Goal: Check status

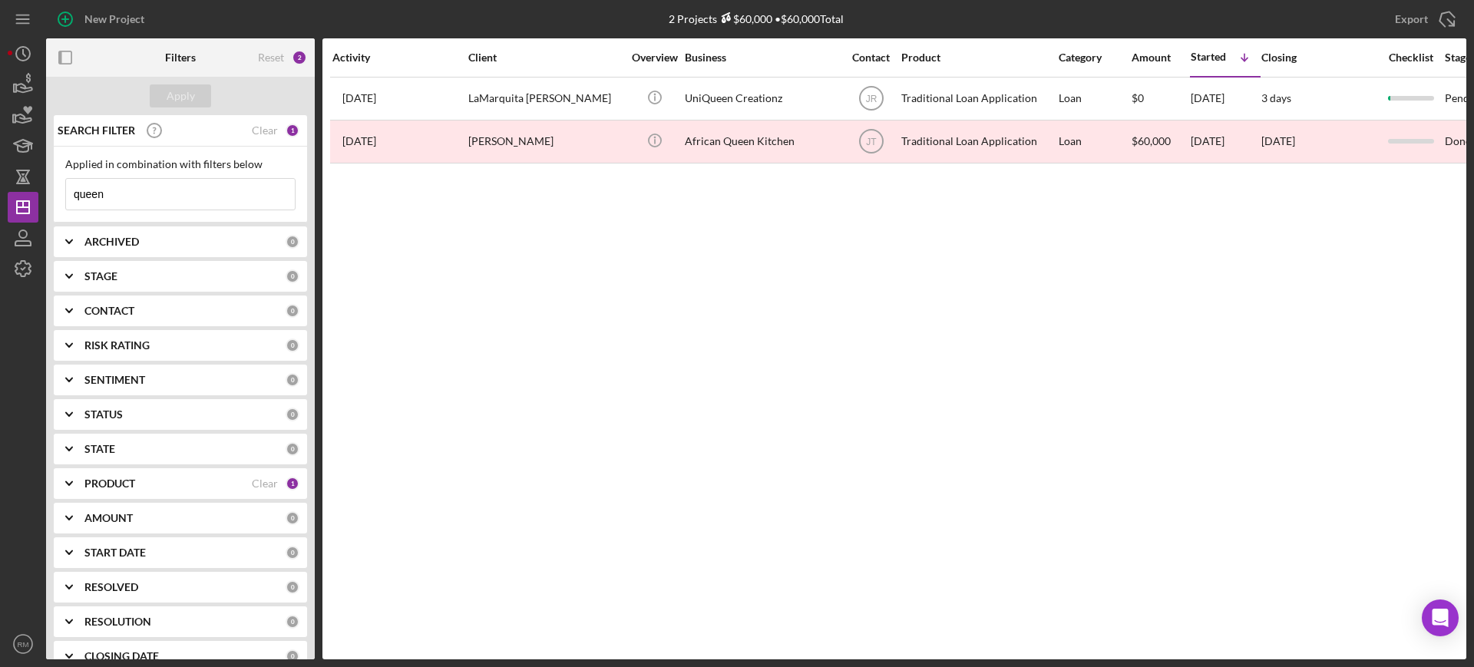
click at [154, 182] on input "queen" at bounding box center [180, 194] width 229 height 31
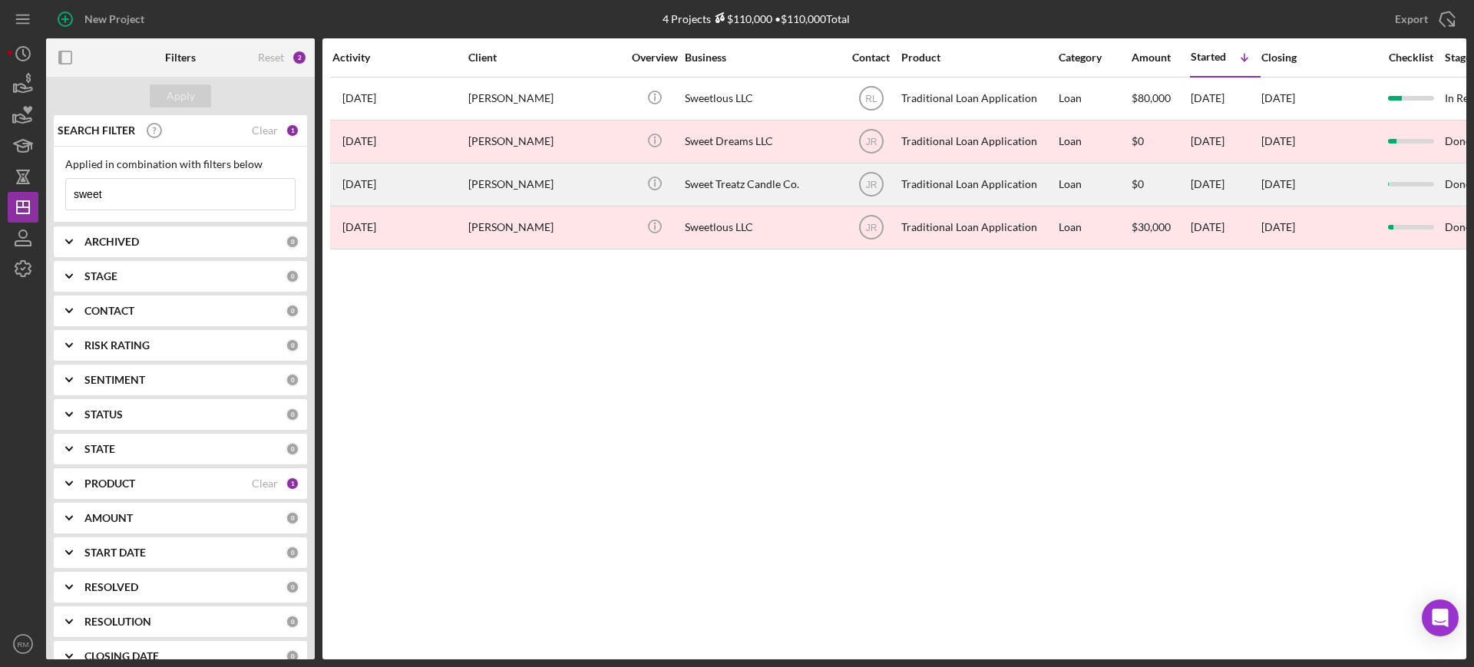
type input "sweet"
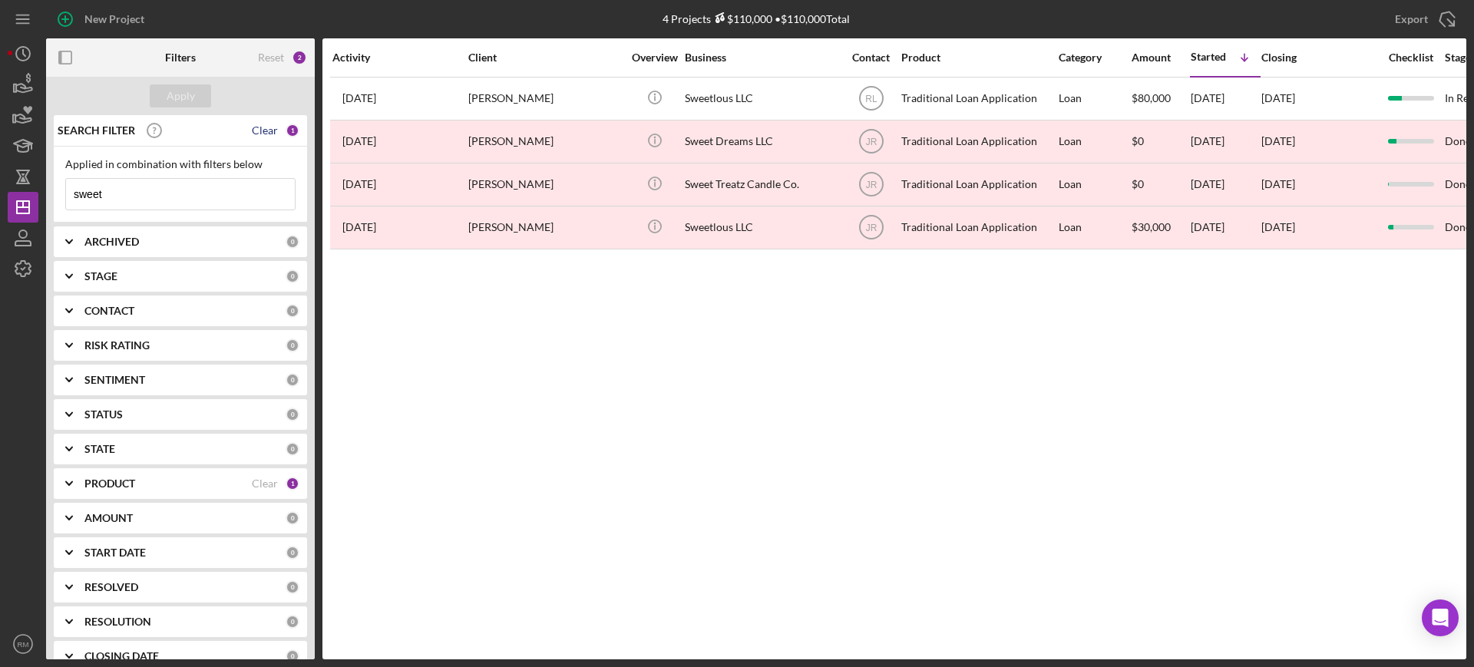
click at [256, 134] on div "Clear" at bounding box center [265, 130] width 26 height 12
click at [168, 89] on div "Apply" at bounding box center [181, 95] width 28 height 23
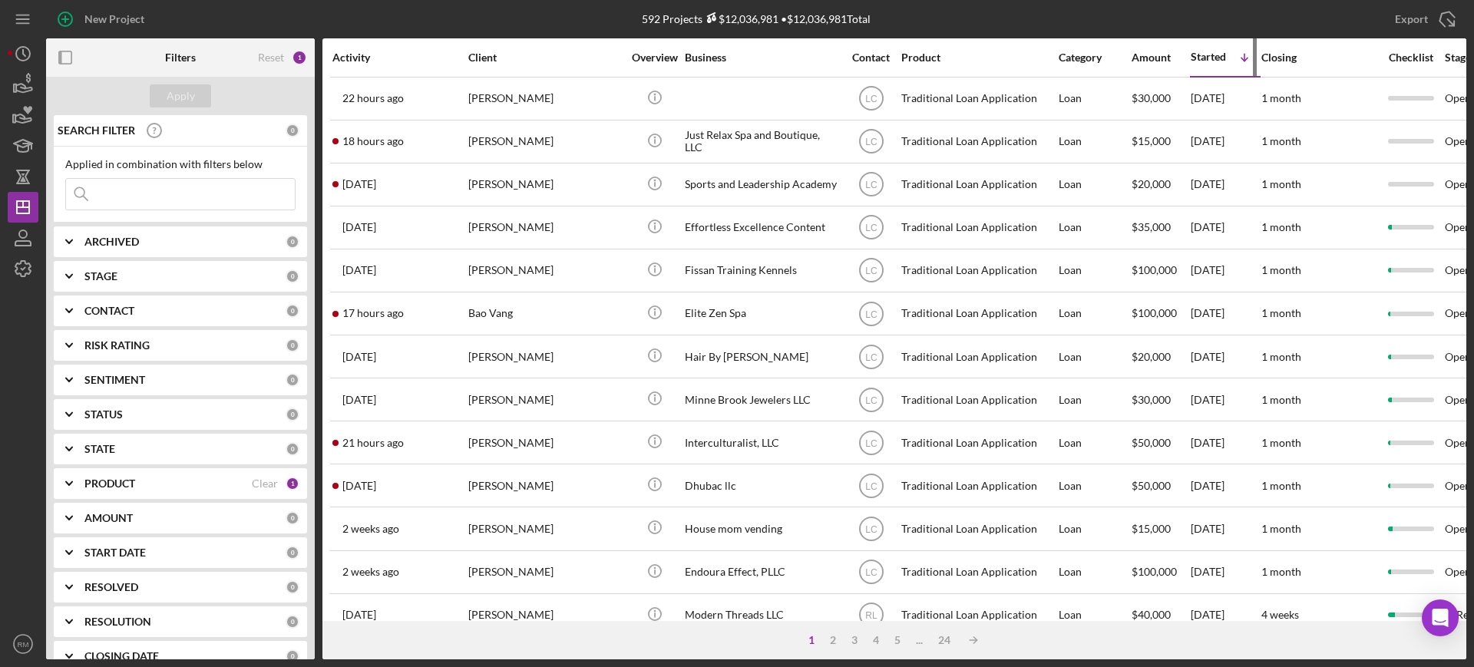
click at [1211, 59] on div "Started" at bounding box center [1208, 57] width 35 height 12
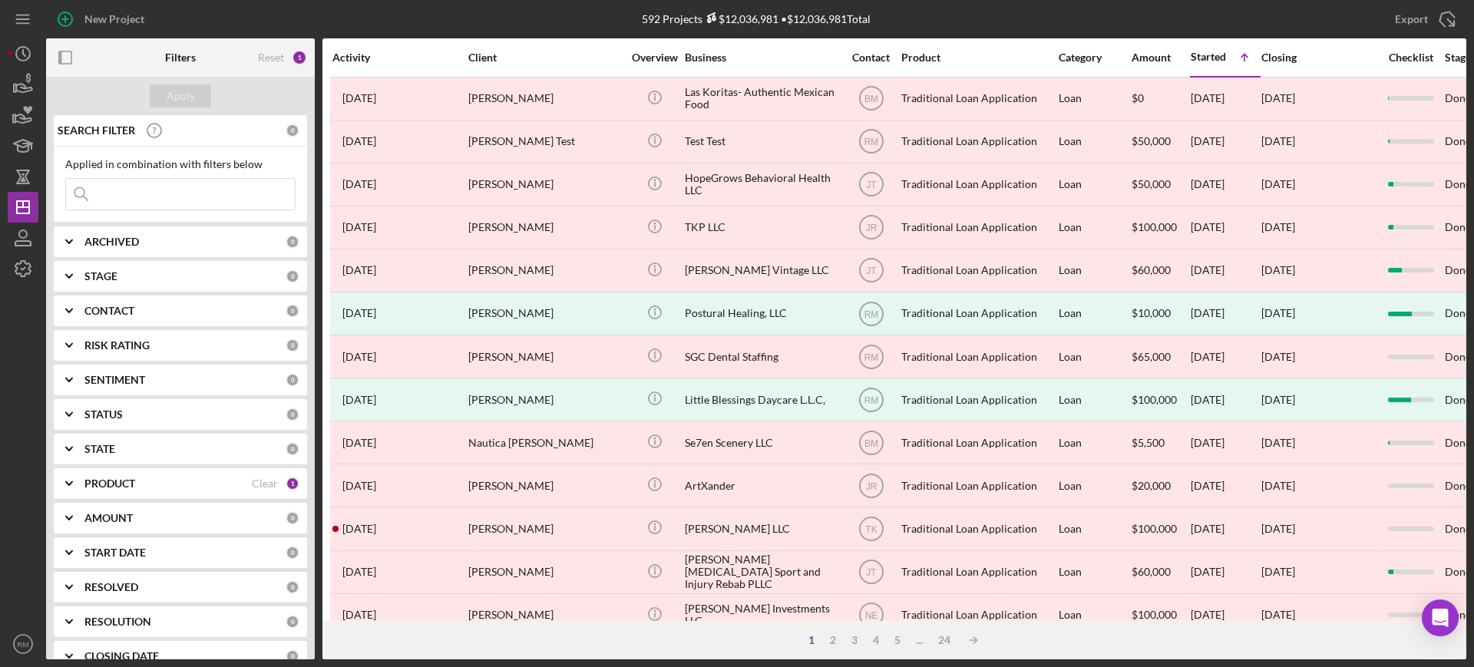
click at [94, 237] on b "ARCHIVED" at bounding box center [111, 242] width 55 height 12
click at [71, 302] on input "Active" at bounding box center [73, 304] width 15 height 15
checkbox input "true"
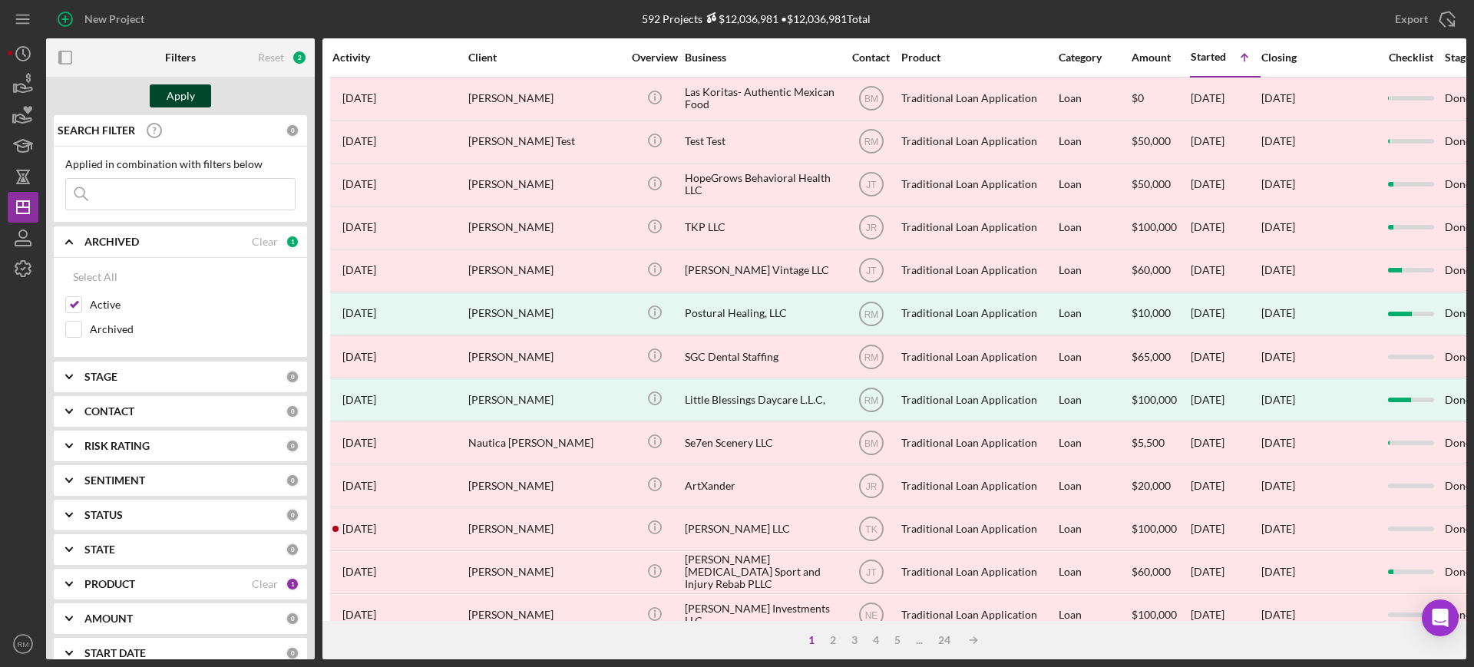
click at [175, 95] on div "Apply" at bounding box center [181, 95] width 28 height 23
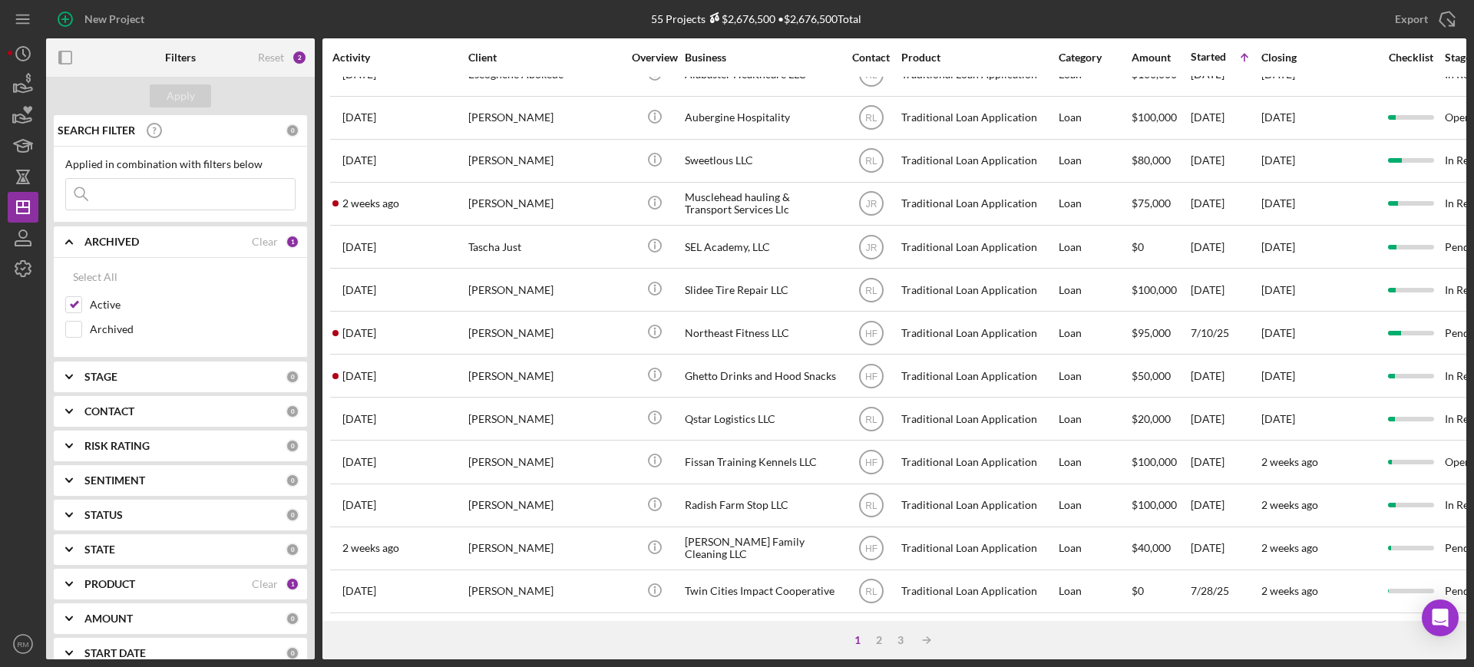
scroll to position [555, 0]
click at [880, 641] on div "2" at bounding box center [880, 640] width 22 height 12
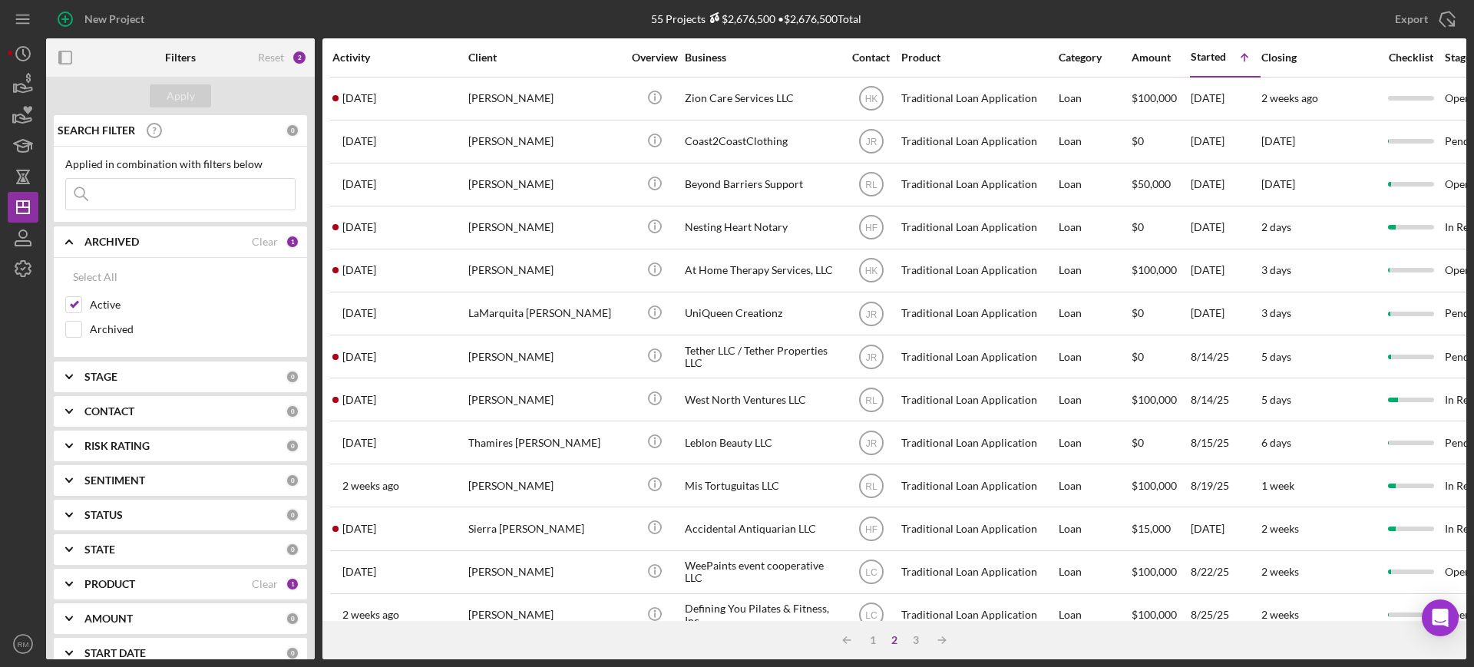
scroll to position [194, 0]
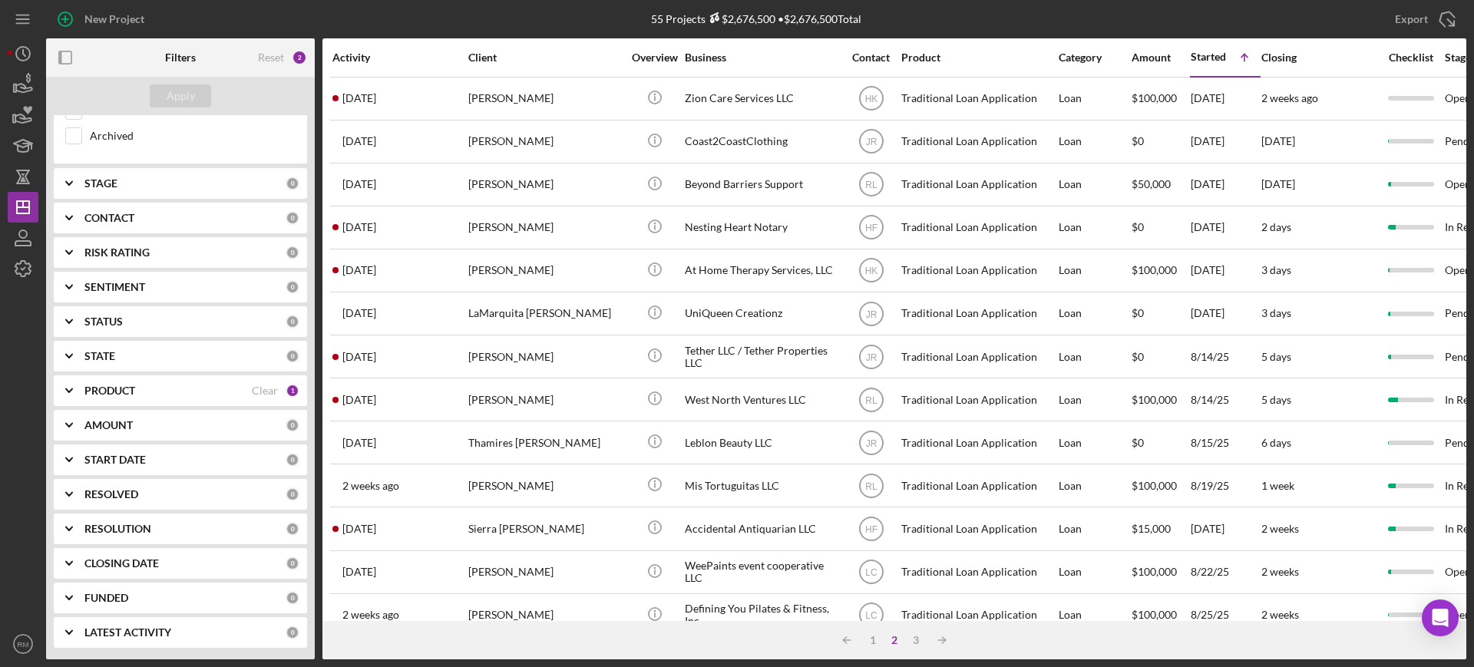
click at [110, 525] on b "RESOLUTION" at bounding box center [117, 529] width 67 height 12
click at [114, 327] on b "STATUS" at bounding box center [103, 322] width 38 height 12
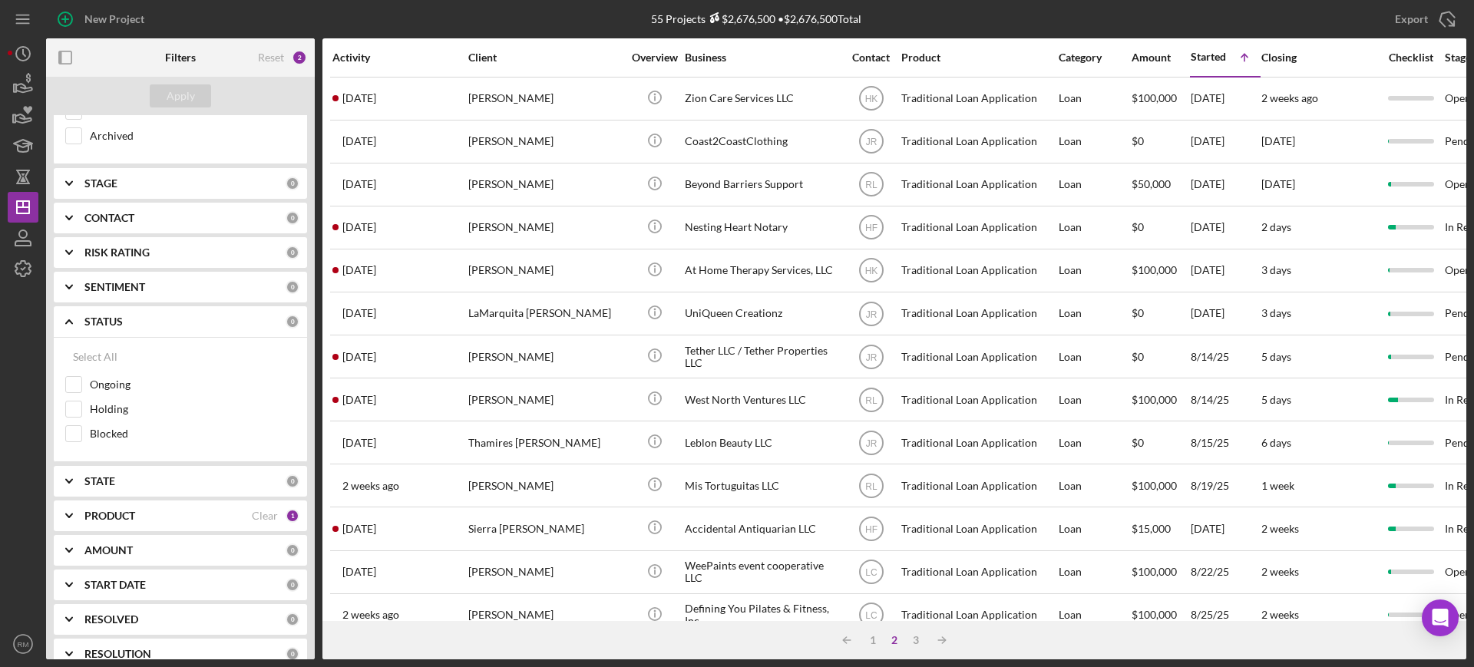
click at [114, 327] on b "STATUS" at bounding box center [103, 322] width 38 height 12
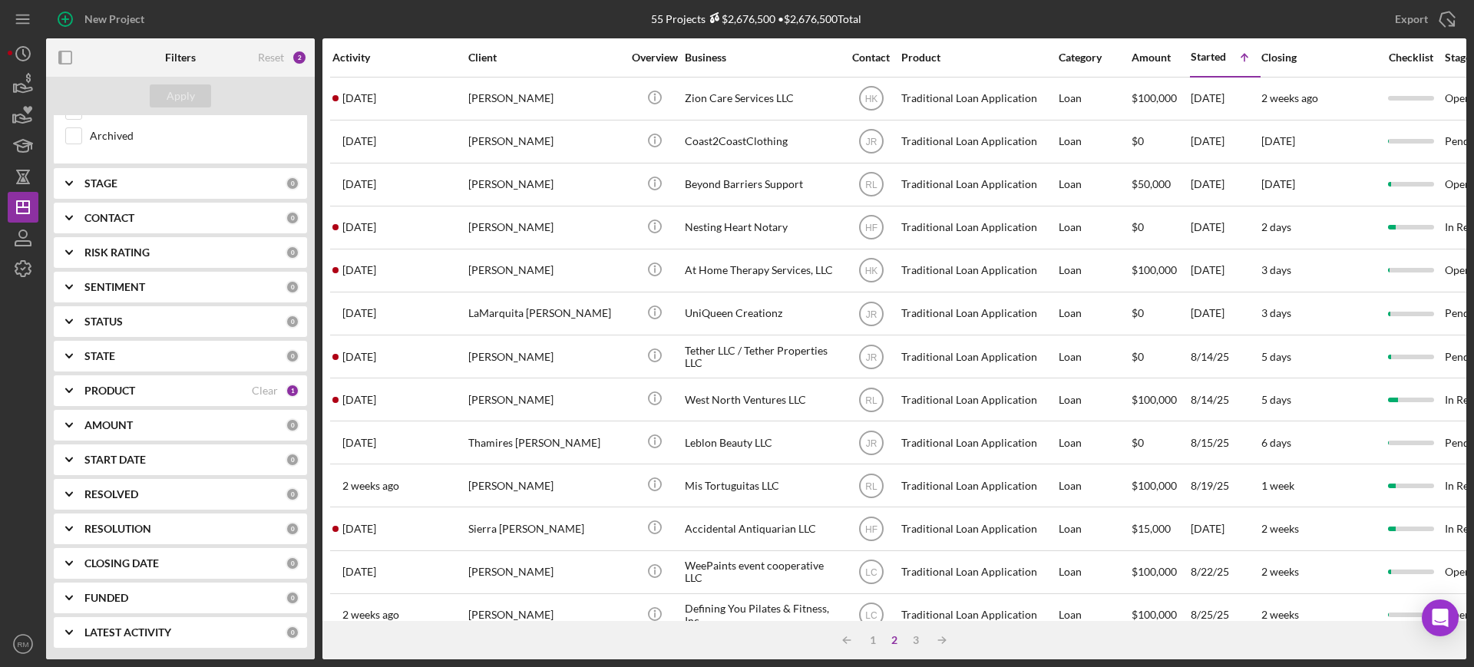
click at [102, 182] on b "STAGE" at bounding box center [100, 183] width 33 height 12
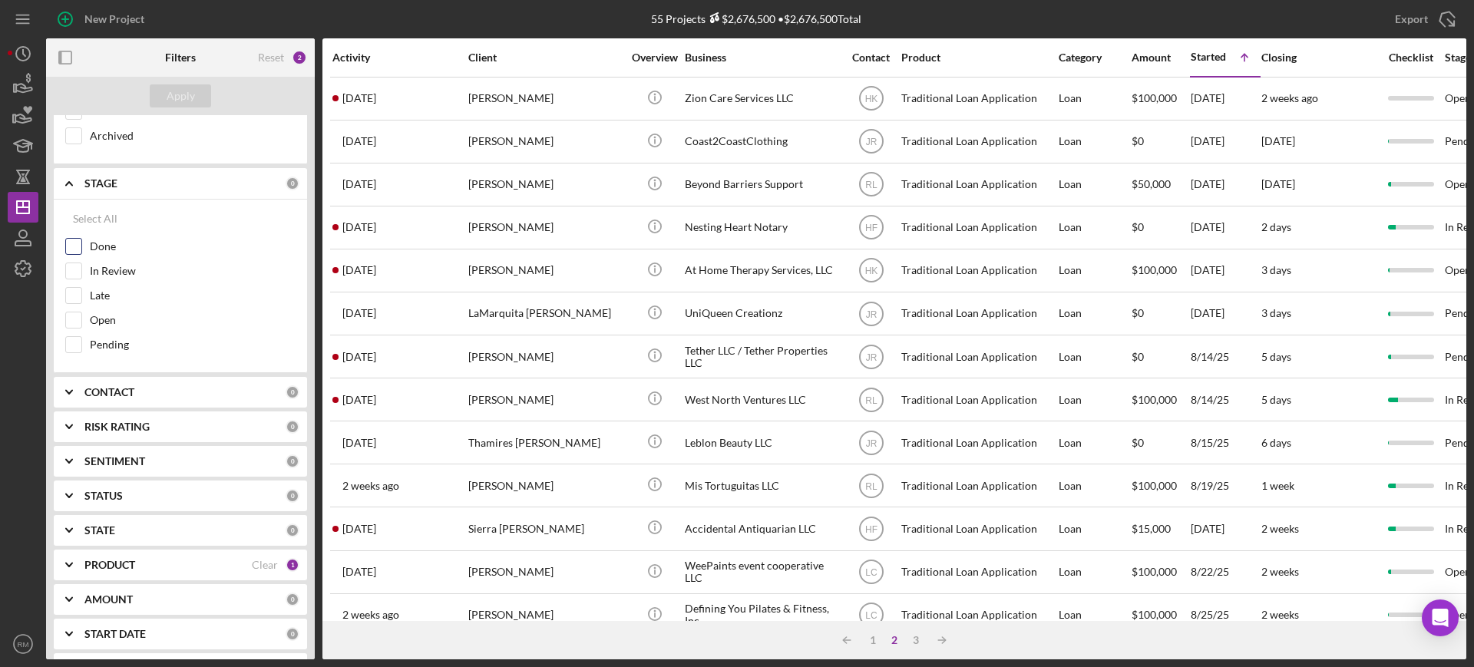
click at [68, 239] on input "Done" at bounding box center [73, 246] width 15 height 15
checkbox input "true"
click at [186, 98] on div "Apply" at bounding box center [181, 95] width 28 height 23
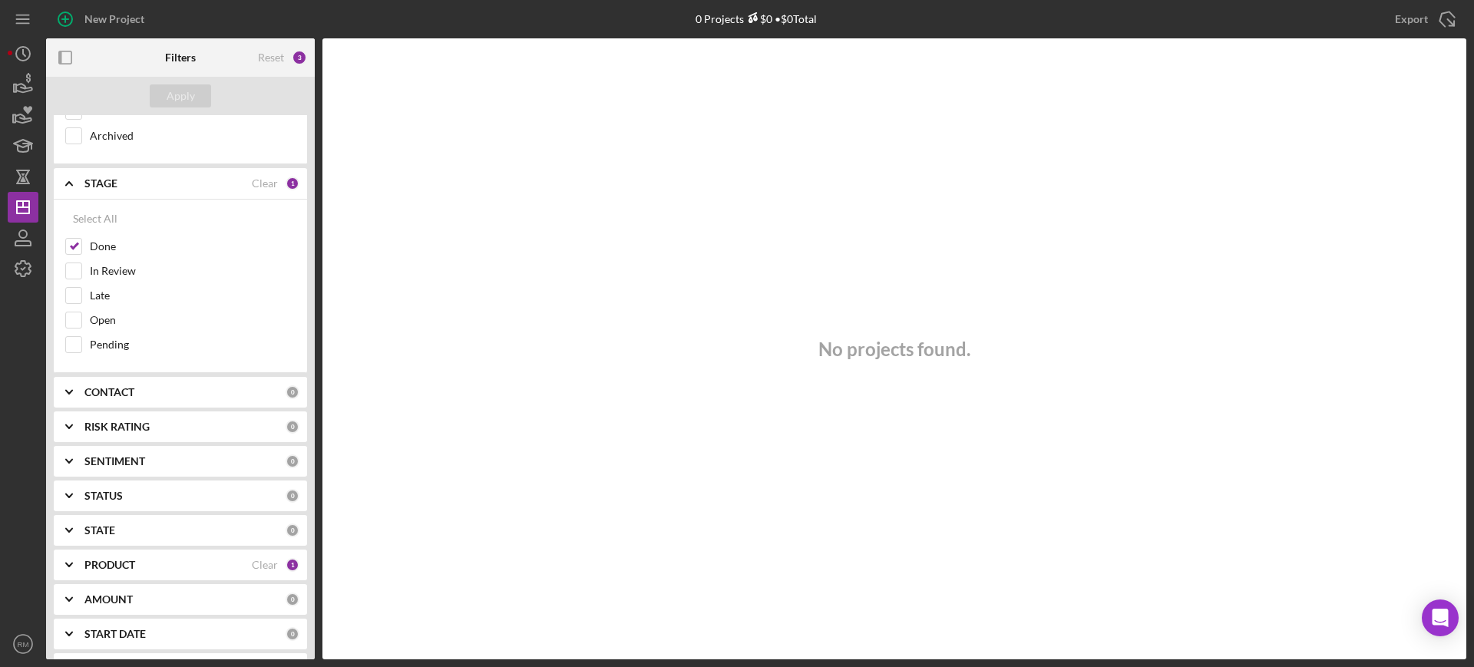
scroll to position [0, 0]
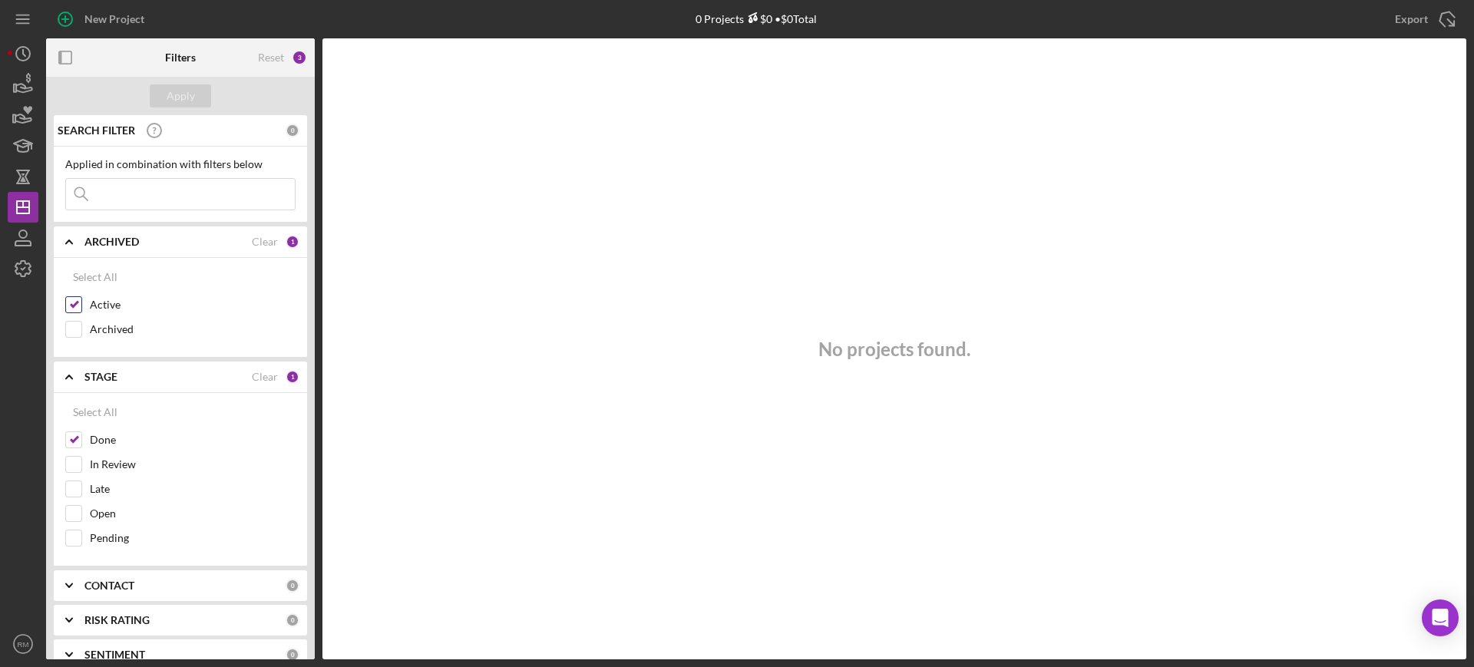
click at [68, 305] on input "Active" at bounding box center [73, 304] width 15 height 15
checkbox input "false"
click at [197, 78] on div "Apply" at bounding box center [180, 96] width 269 height 38
click at [197, 82] on div "Apply" at bounding box center [180, 96] width 269 height 38
click at [198, 87] on button "Apply" at bounding box center [180, 95] width 61 height 23
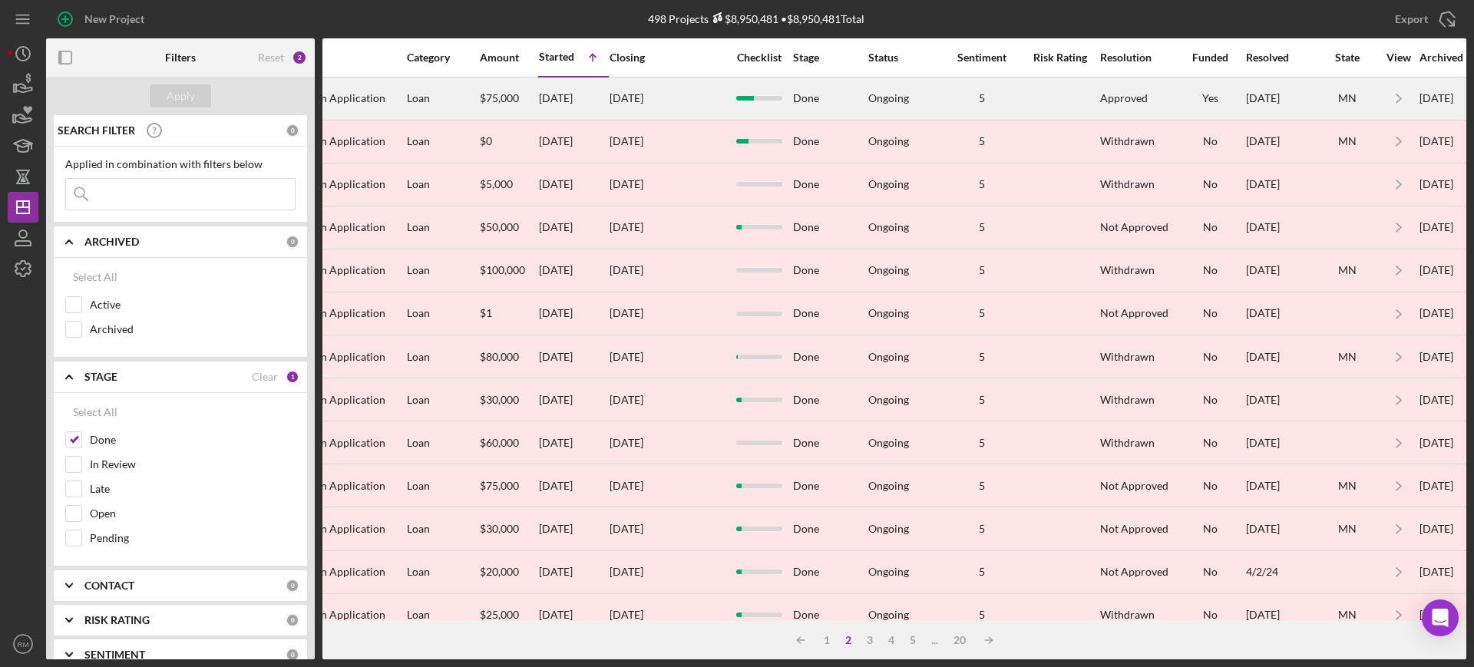
scroll to position [0, 769]
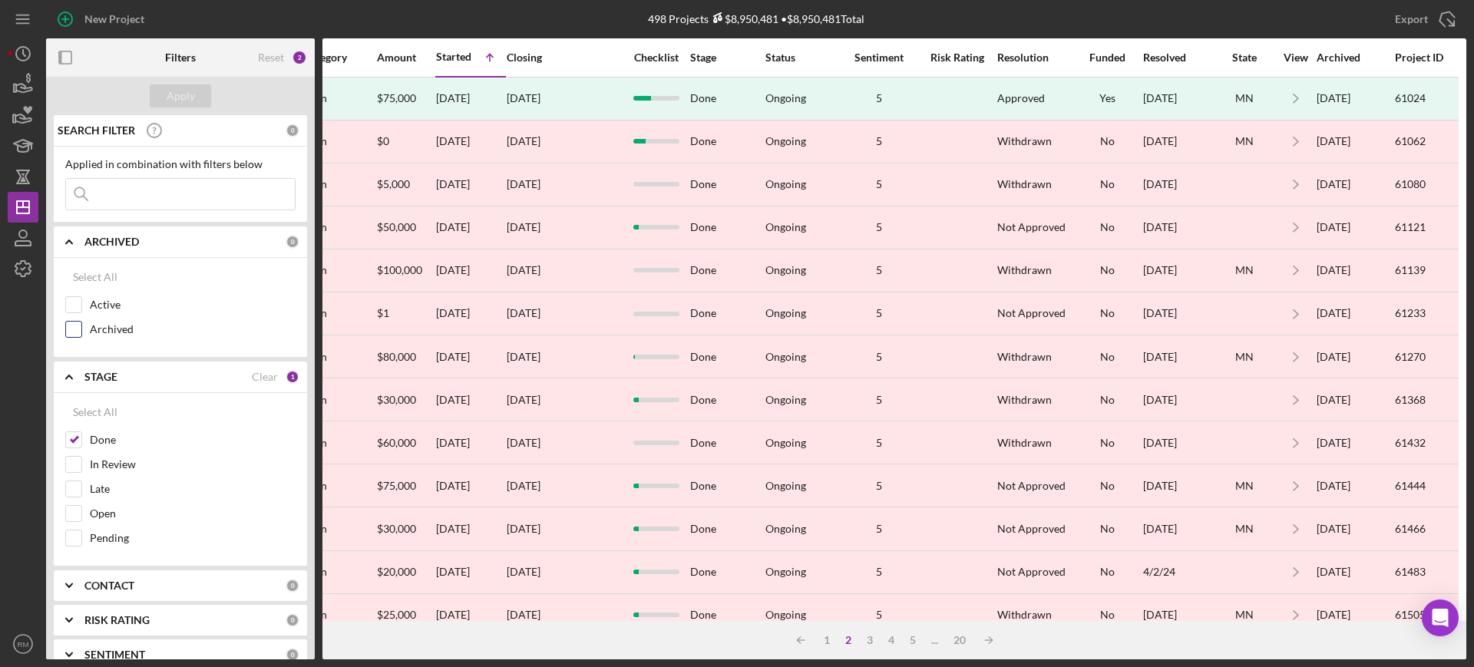
click at [77, 329] on input "Archived" at bounding box center [73, 329] width 15 height 15
click at [189, 95] on div "Apply" at bounding box center [181, 95] width 28 height 23
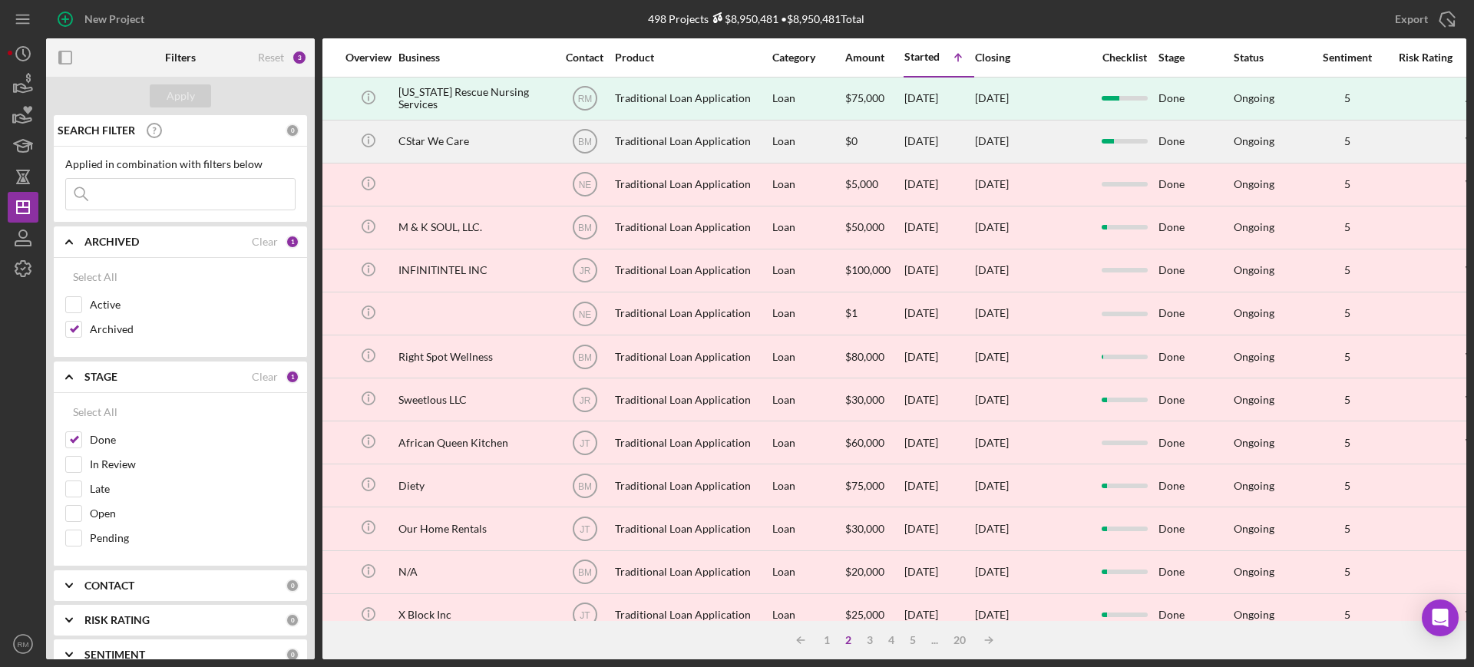
scroll to position [0, 0]
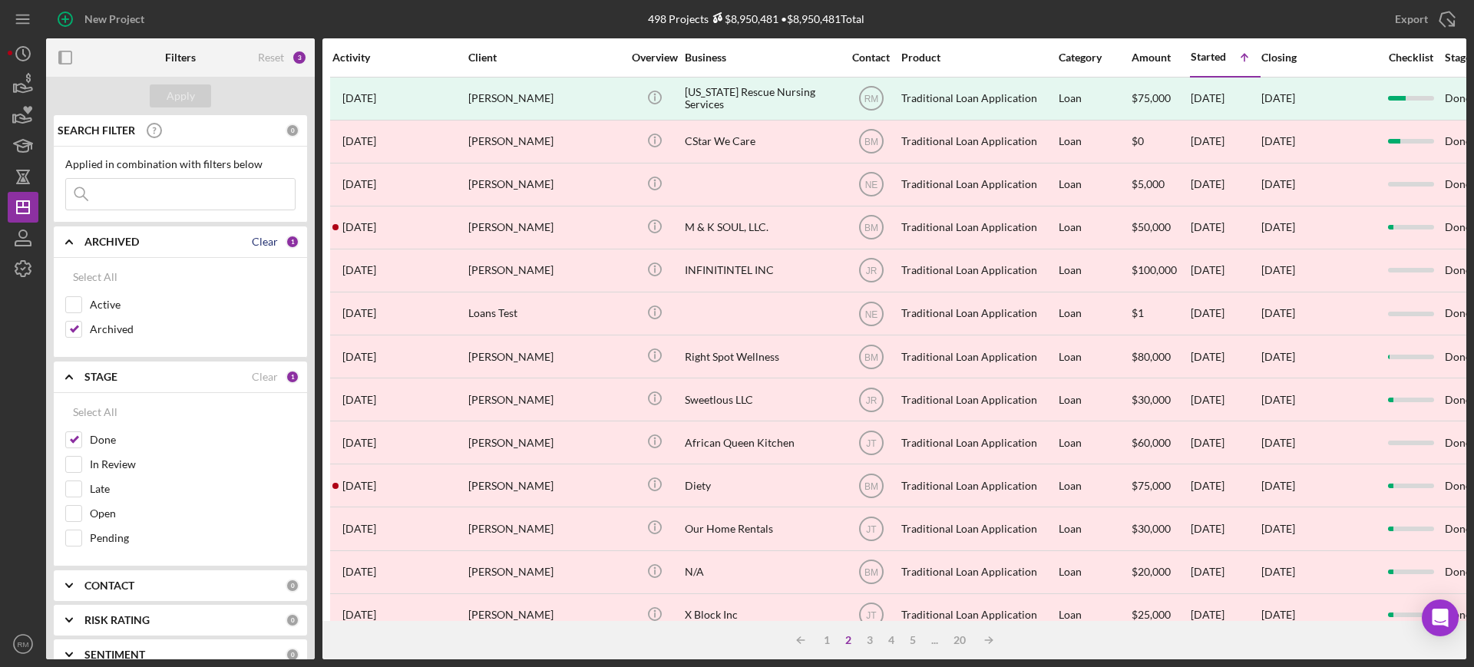
click at [263, 244] on div "Clear" at bounding box center [265, 242] width 26 height 12
checkbox input "false"
click at [263, 373] on div "Clear" at bounding box center [265, 377] width 26 height 12
checkbox input "false"
click at [164, 100] on button "Apply" at bounding box center [180, 95] width 61 height 23
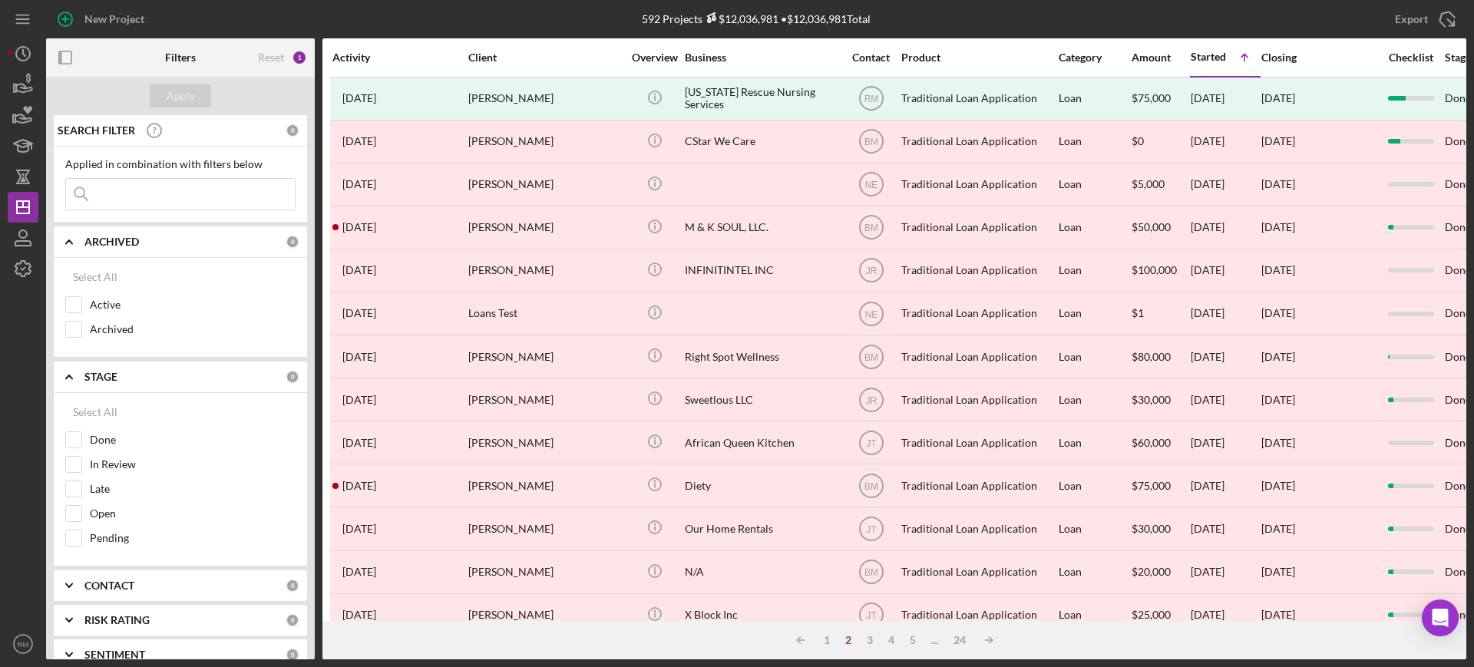
click at [62, 244] on icon "Icon/Expander" at bounding box center [69, 242] width 38 height 38
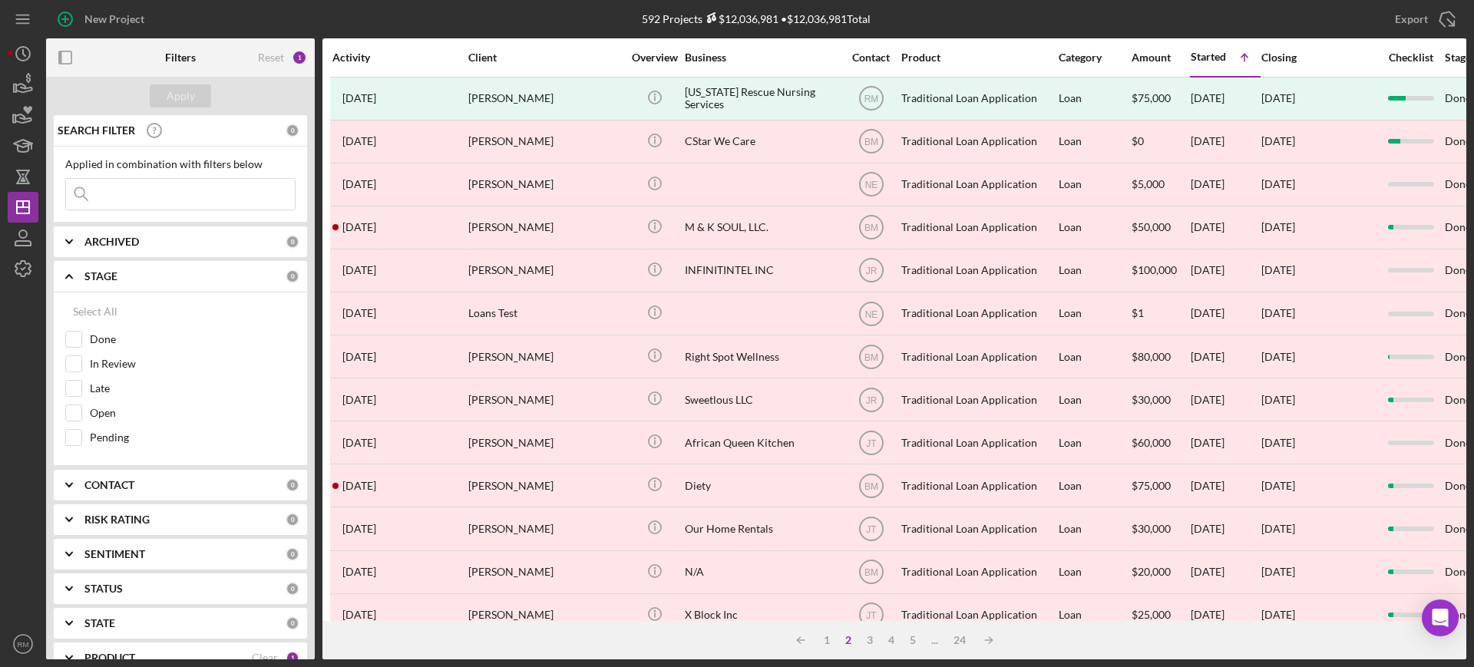
click at [70, 273] on icon "Icon/Expander" at bounding box center [69, 276] width 38 height 38
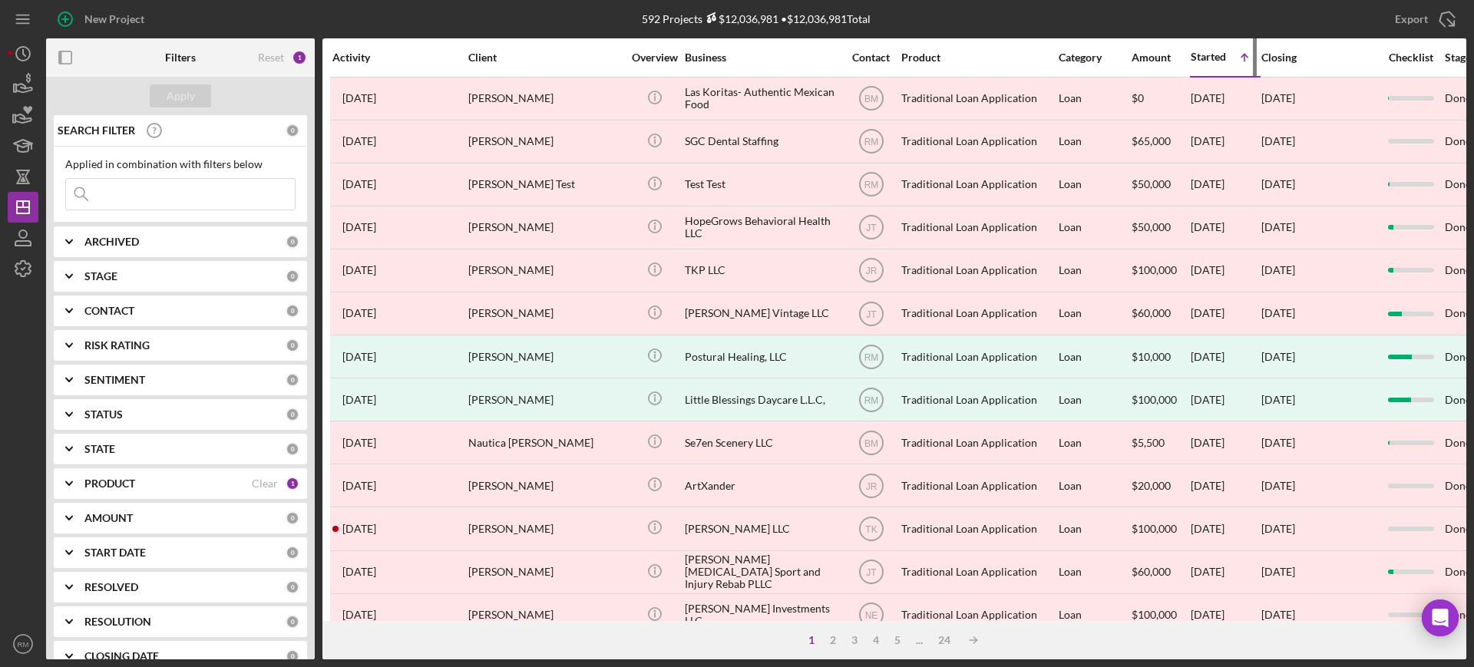
click at [1205, 56] on div "Started" at bounding box center [1208, 57] width 35 height 12
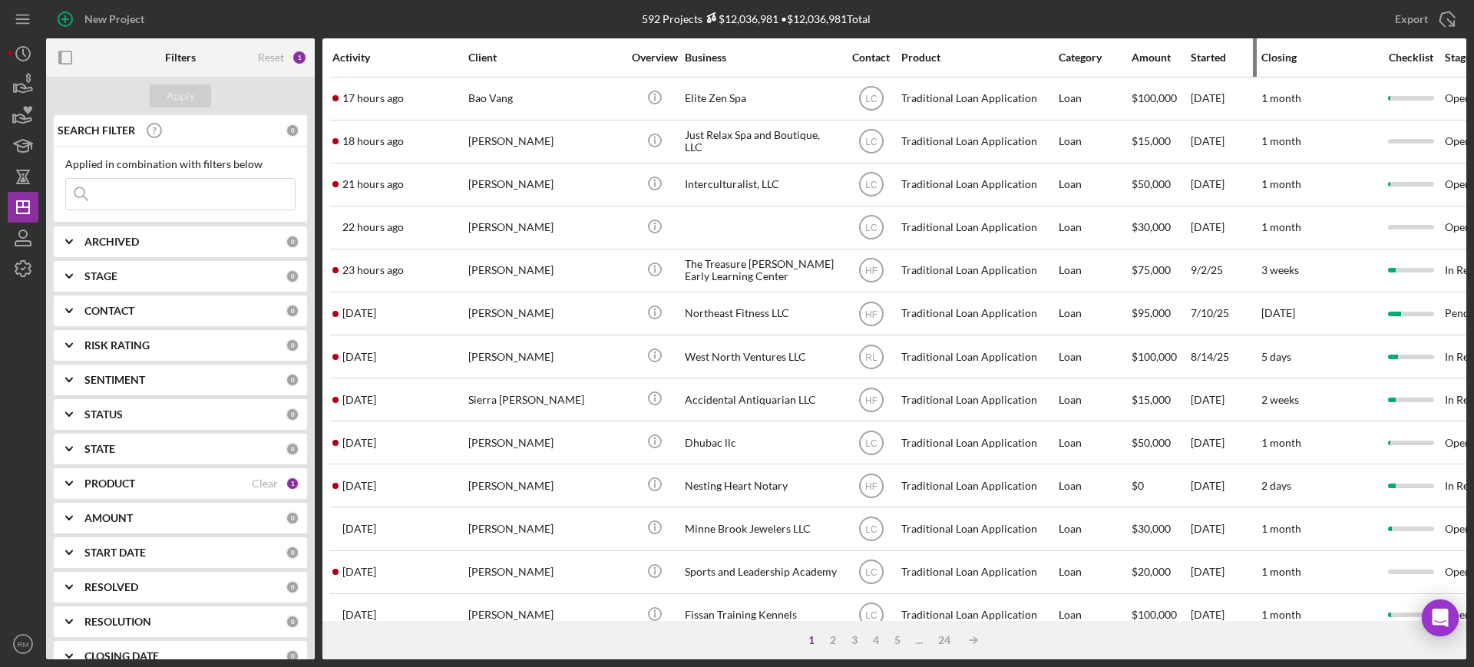
click at [1205, 56] on div "Started" at bounding box center [1225, 57] width 69 height 12
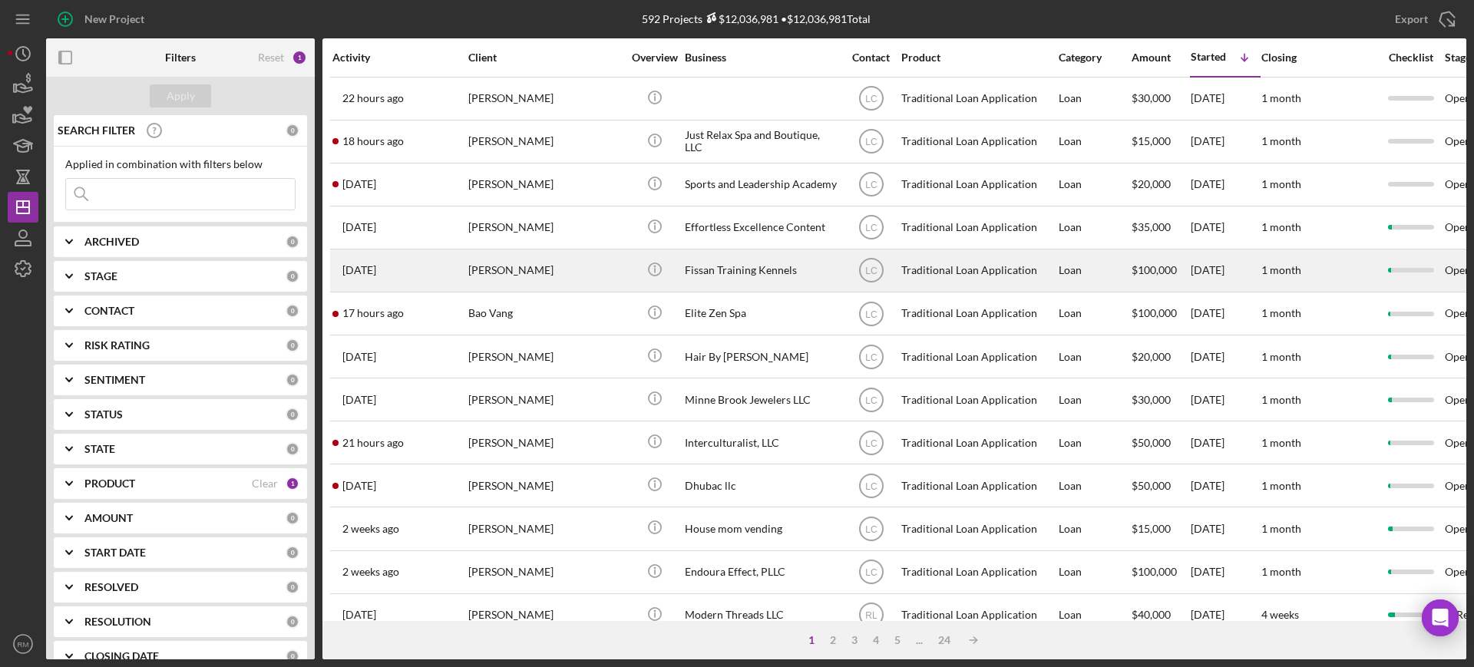
click at [741, 286] on div "Fissan Training Kennels" at bounding box center [762, 270] width 154 height 41
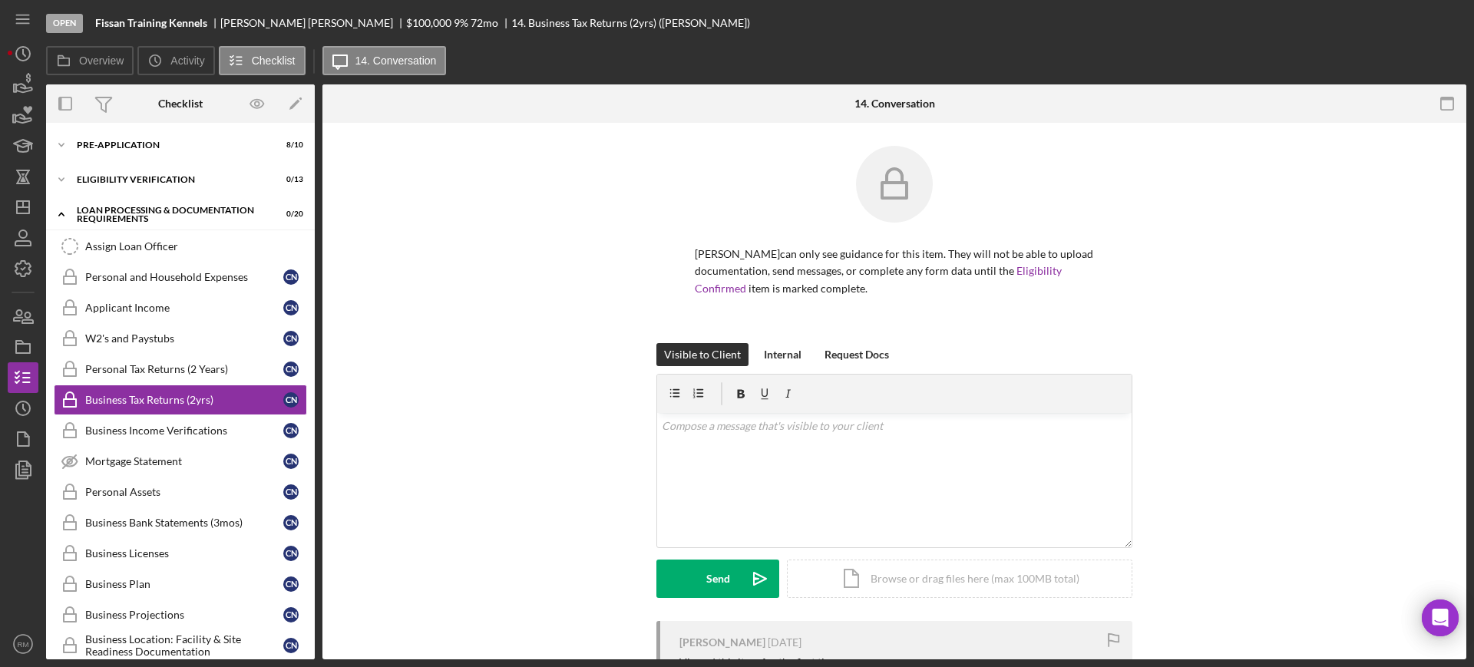
scroll to position [9, 0]
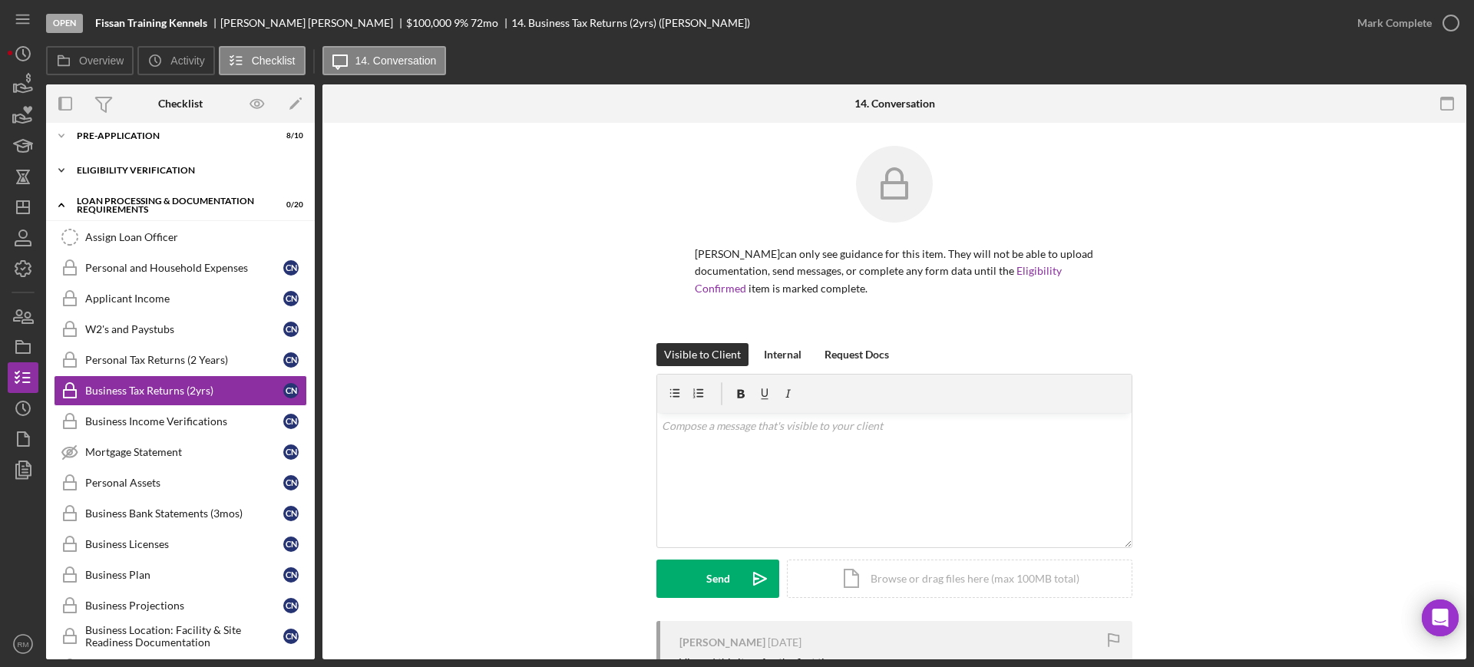
click at [182, 161] on div "Icon/Expander Eligibility Verification 0 / 13" at bounding box center [180, 170] width 269 height 31
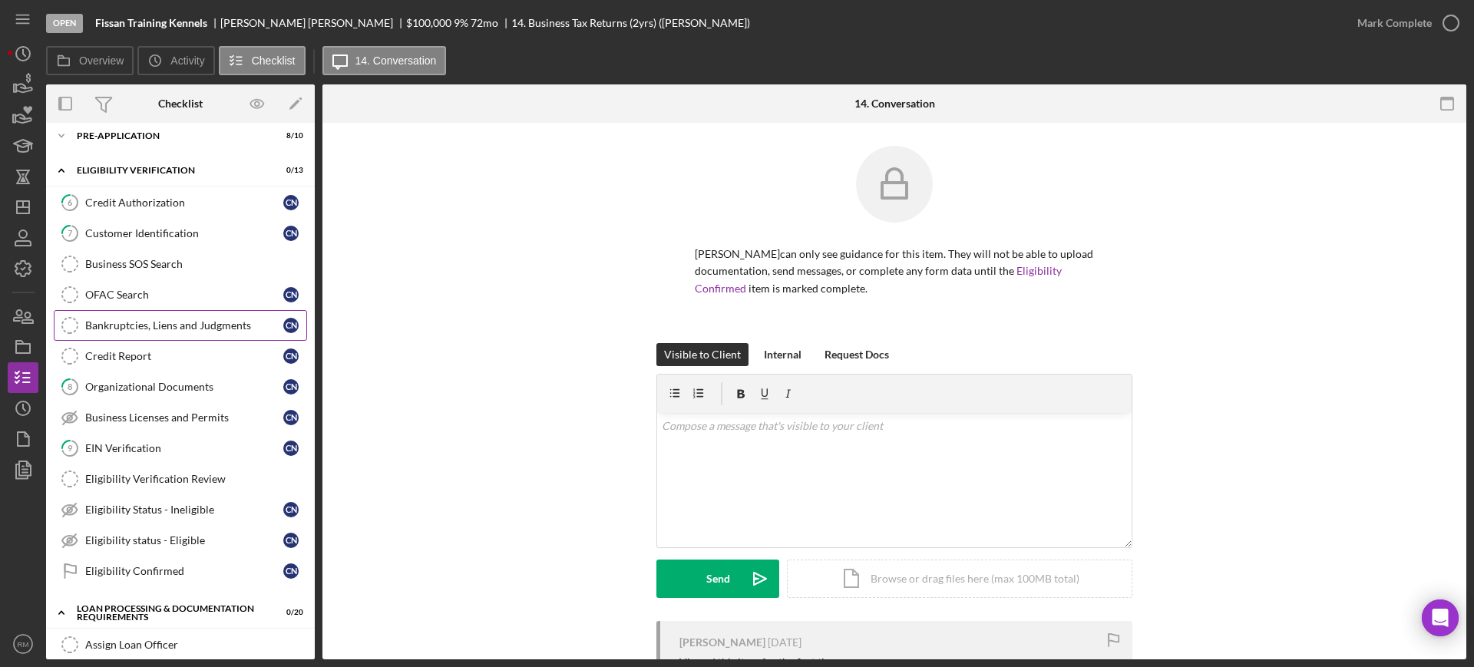
click at [172, 324] on div "Bankruptcies, Liens and Judgments" at bounding box center [184, 325] width 198 height 12
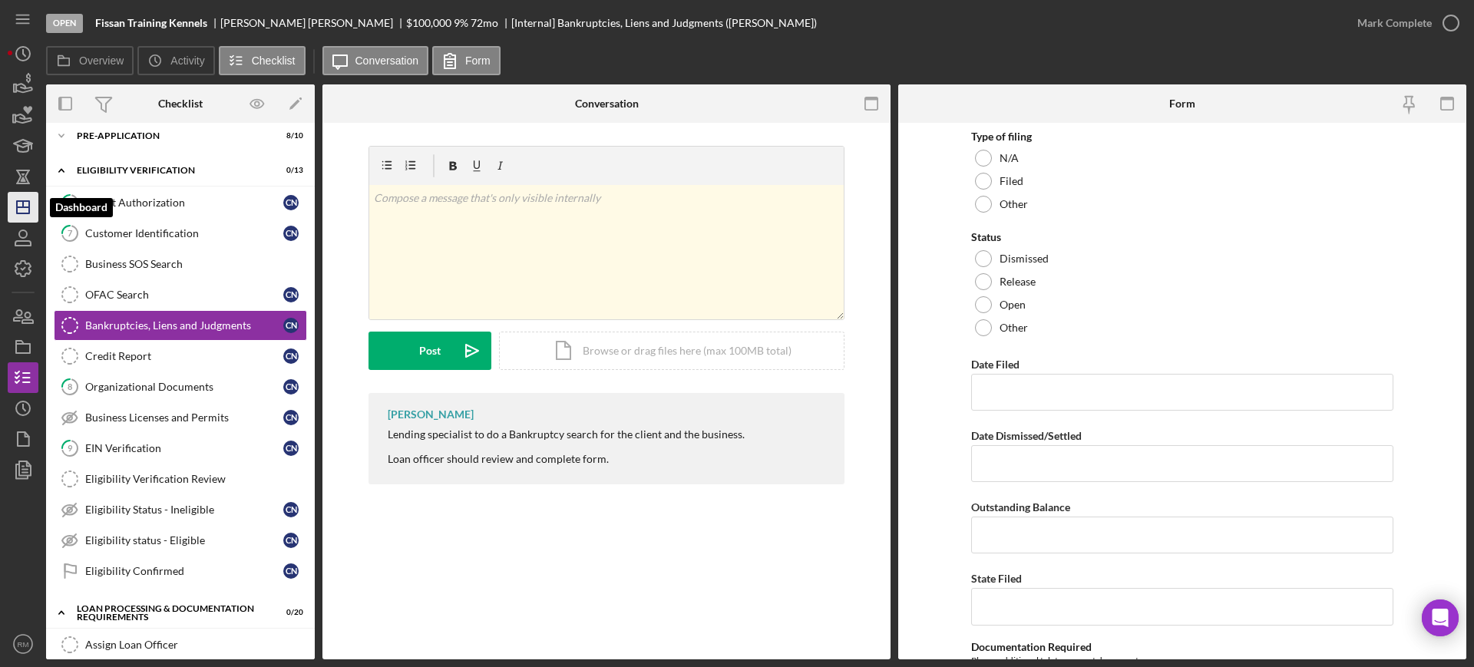
click at [20, 201] on polygon "button" at bounding box center [23, 207] width 12 height 12
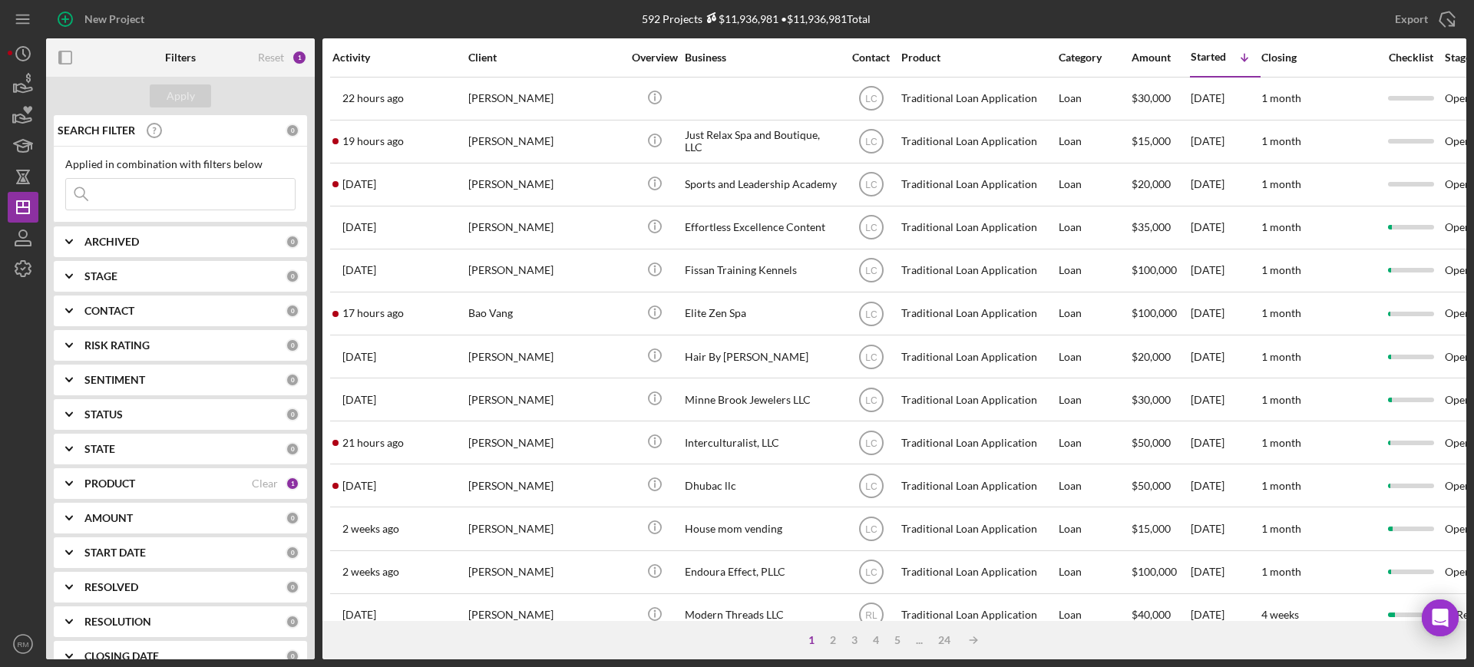
click at [110, 200] on input at bounding box center [180, 194] width 229 height 31
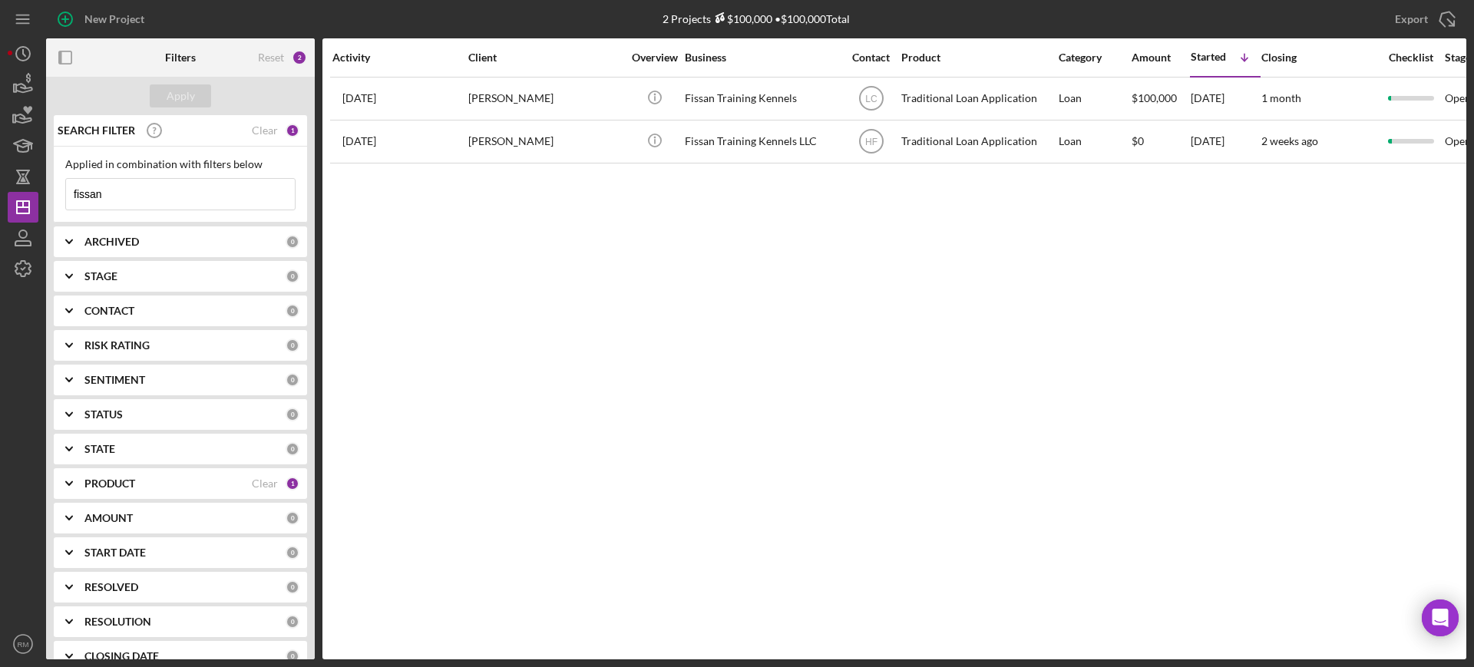
type input "fissan"
click at [256, 136] on div "Clear" at bounding box center [265, 130] width 26 height 12
click at [198, 103] on button "Apply" at bounding box center [180, 95] width 61 height 23
